Goal: Task Accomplishment & Management: Manage account settings

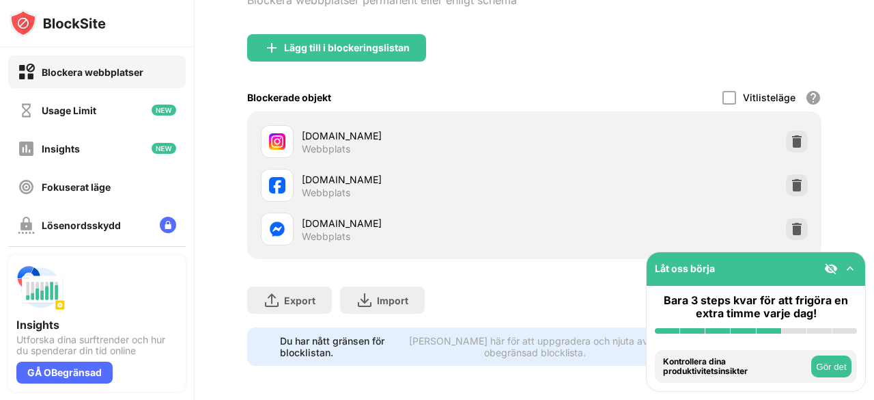
scroll to position [176, 0]
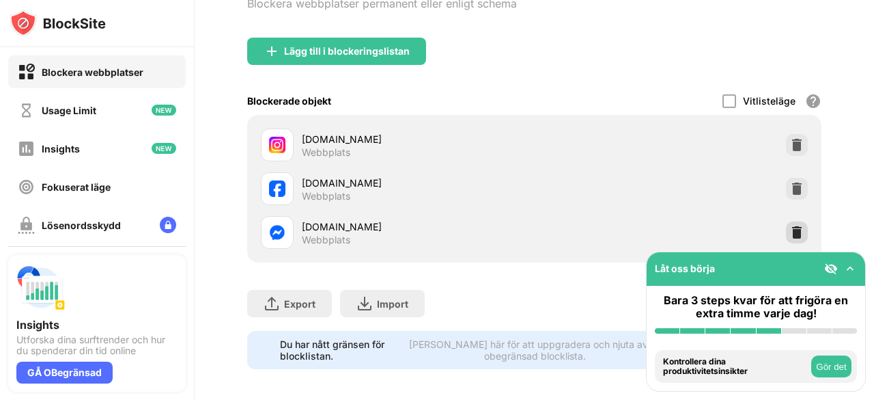
click at [790, 233] on img at bounding box center [797, 232] width 14 height 14
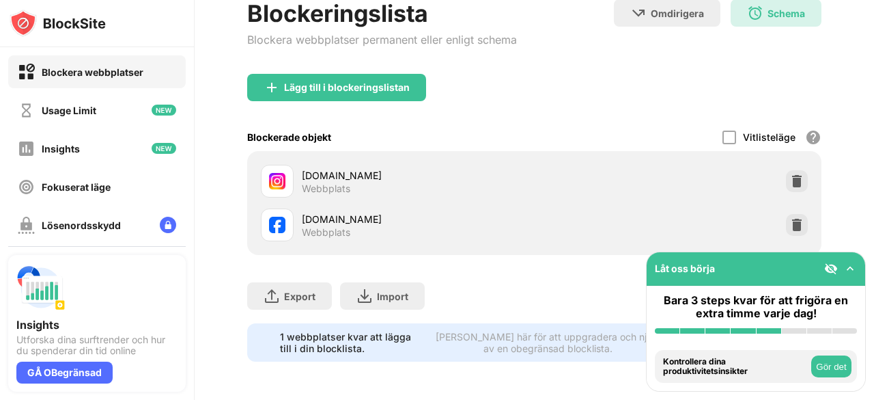
scroll to position [149, 0]
